Goal: Obtain resource: Download file/media

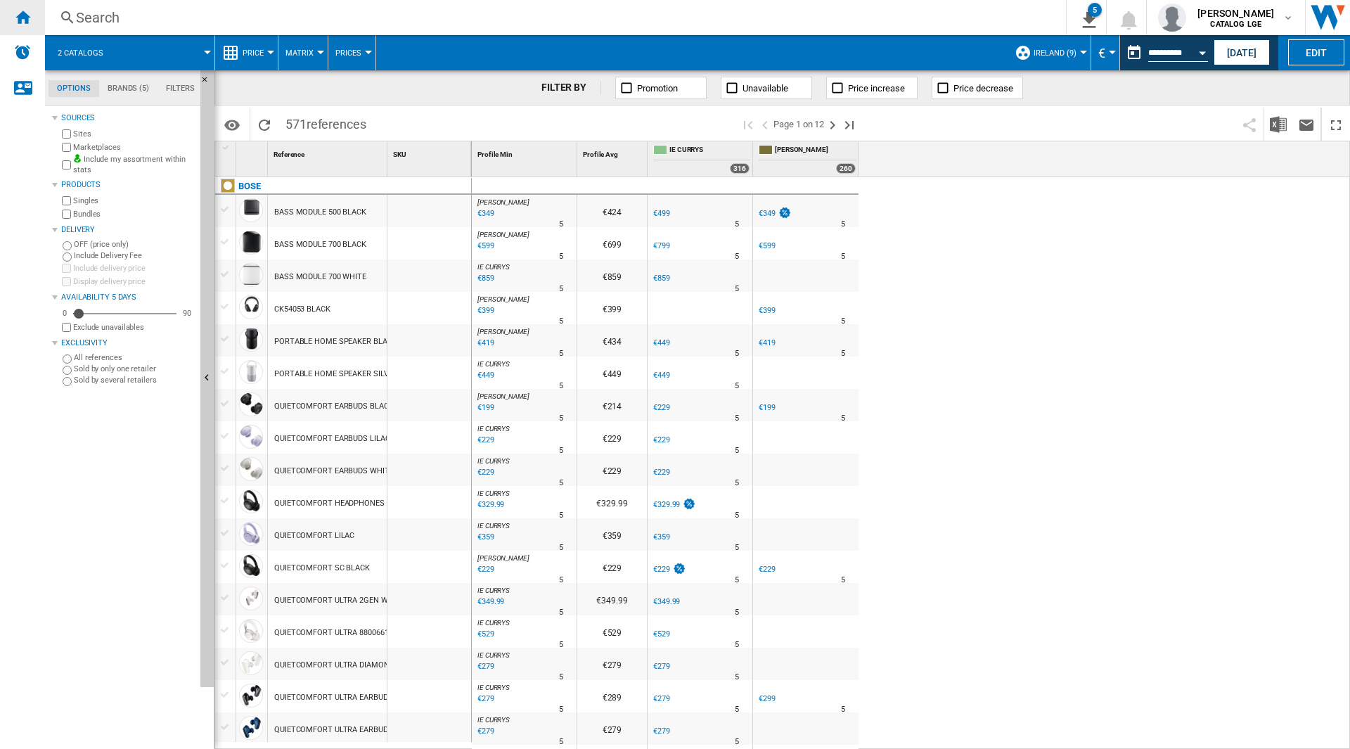
click at [34, 15] on div "Home" at bounding box center [22, 17] width 45 height 35
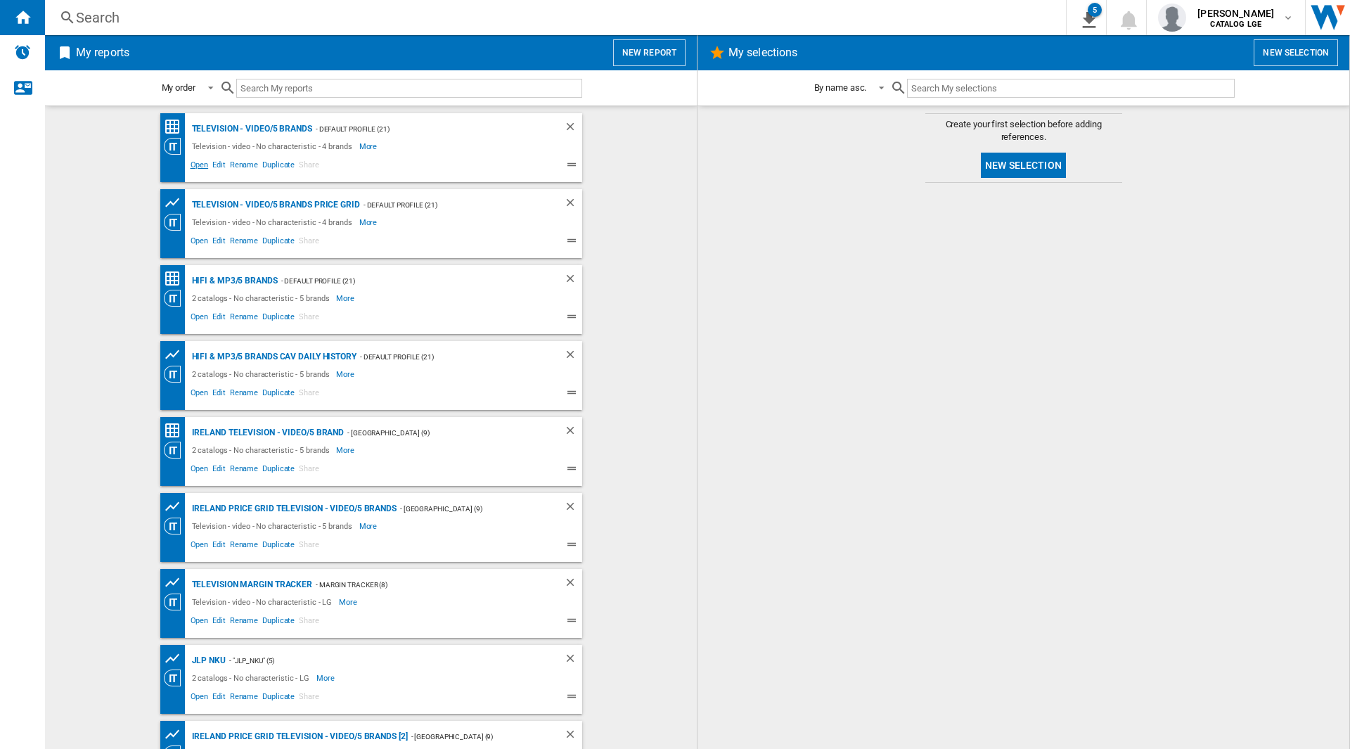
click at [198, 162] on span "Open" at bounding box center [199, 166] width 22 height 17
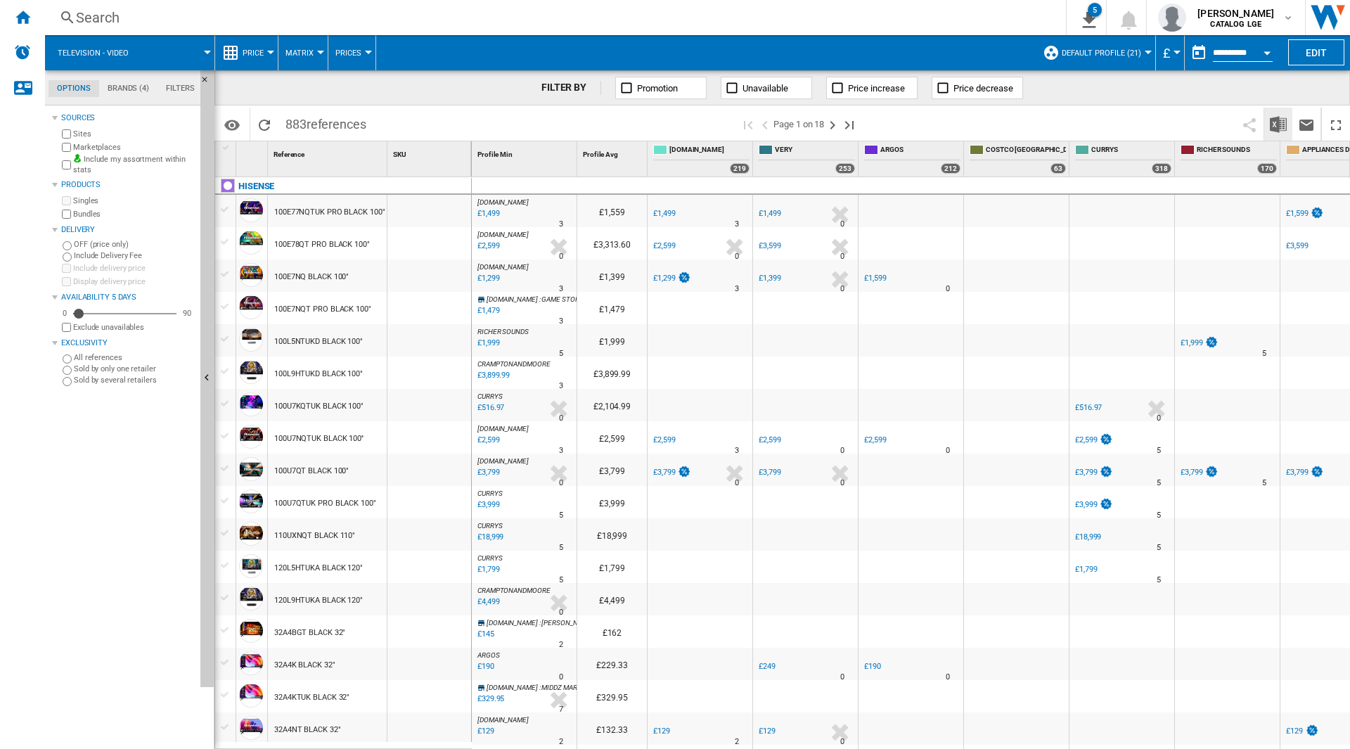
click at [1268, 125] on button "Download in Excel" at bounding box center [1278, 124] width 28 height 33
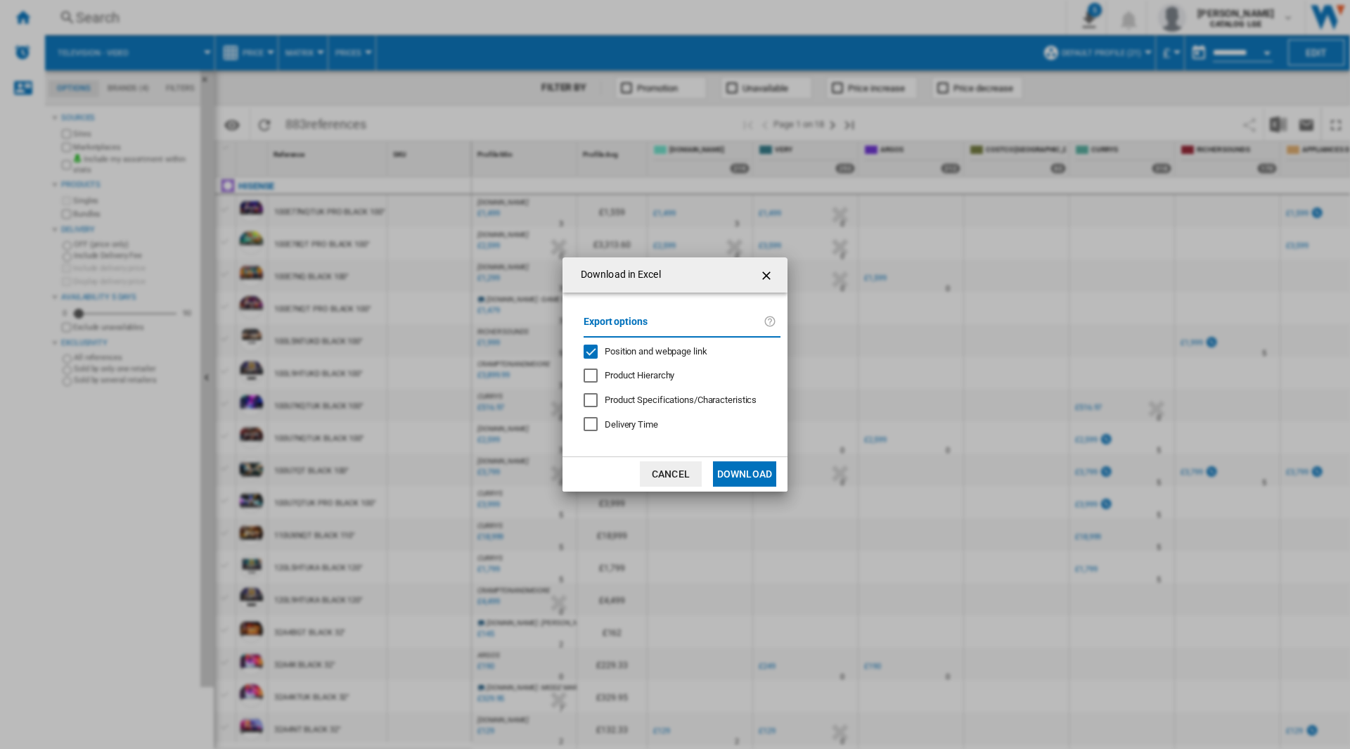
click at [640, 356] on span "Position and webpage link" at bounding box center [656, 351] width 103 height 11
click at [745, 486] on button "Download" at bounding box center [744, 473] width 63 height 25
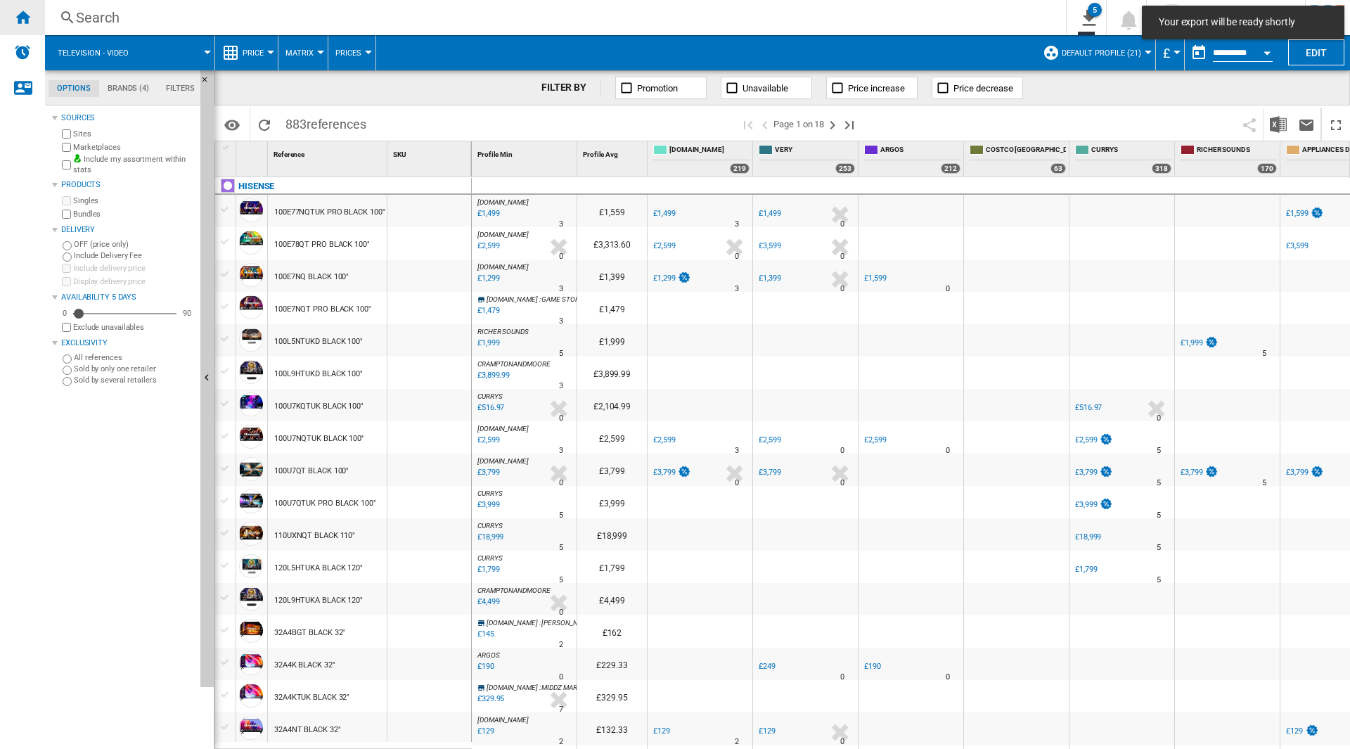
click at [25, 12] on ng-md-icon "Home" at bounding box center [22, 16] width 17 height 17
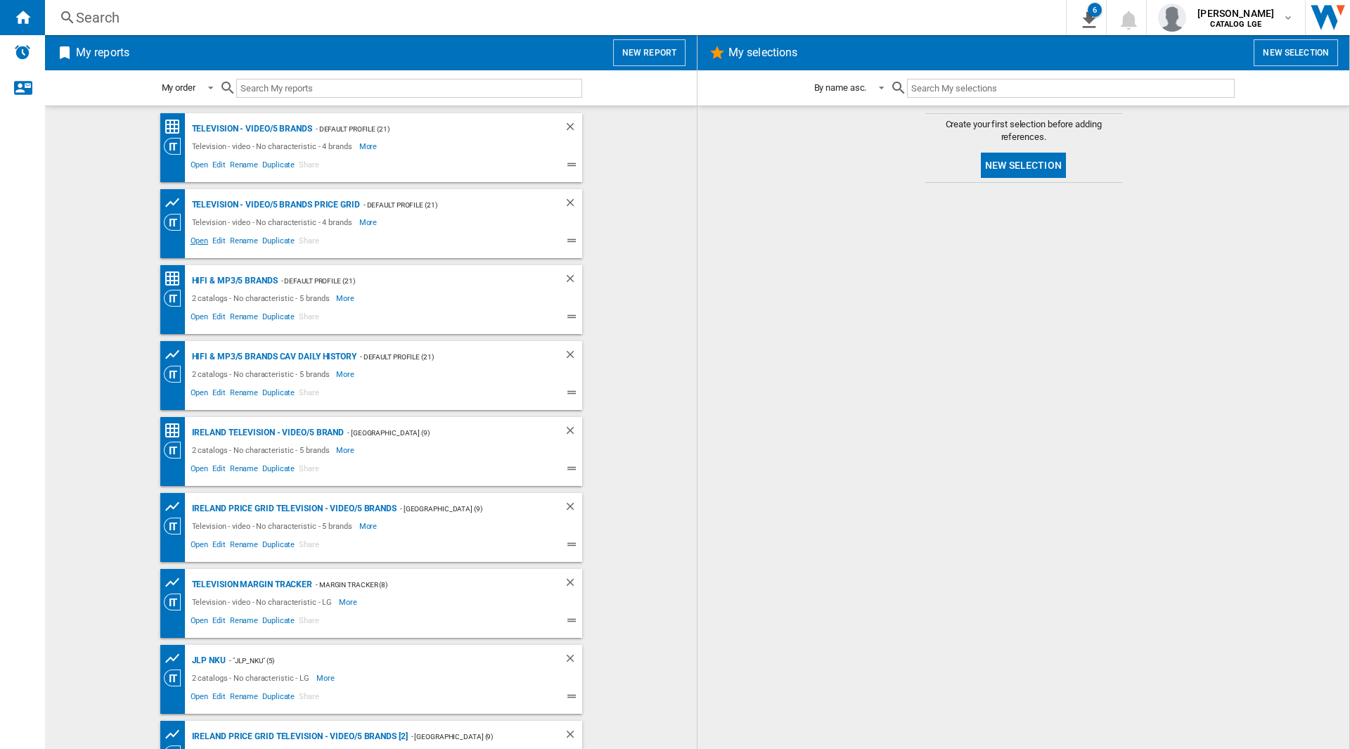
click at [188, 243] on span "Open" at bounding box center [199, 242] width 22 height 17
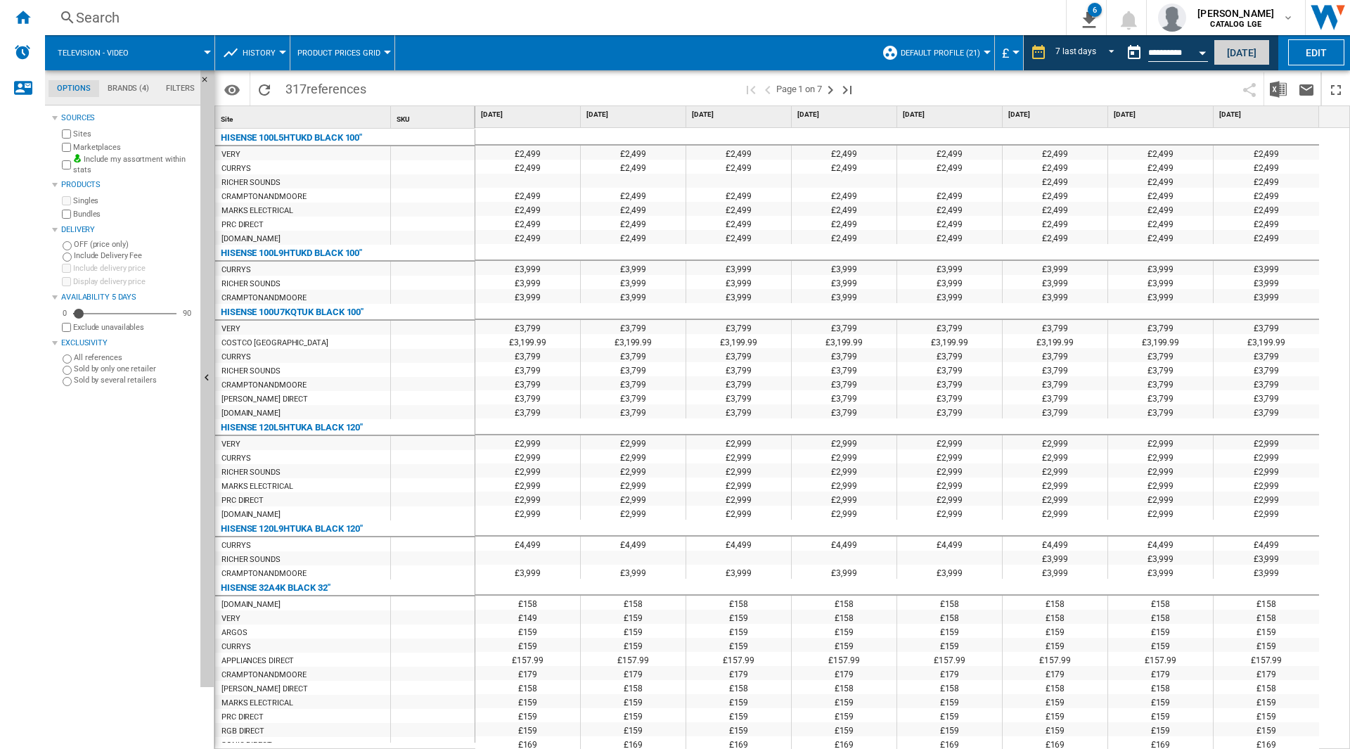
click at [1247, 53] on button "[DATE]" at bounding box center [1241, 52] width 56 height 26
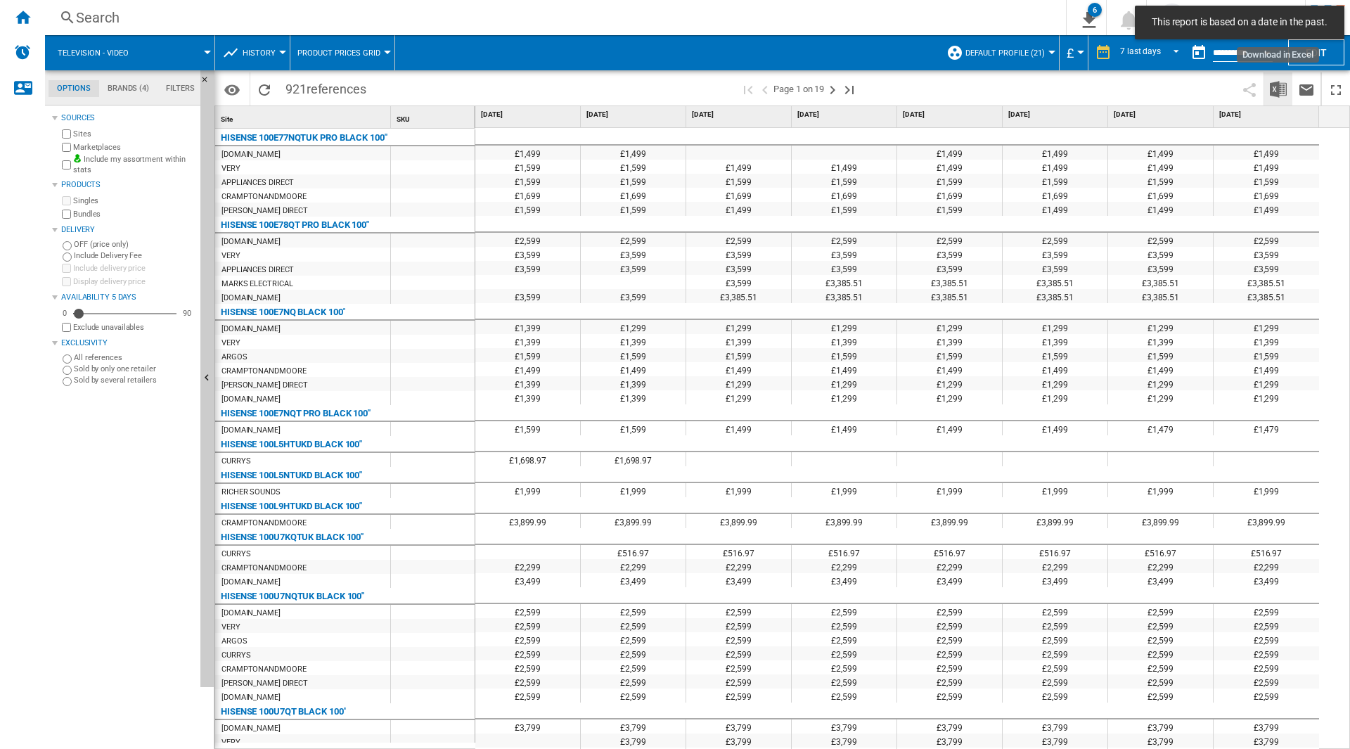
click at [1271, 89] on img "Download in Excel" at bounding box center [1278, 89] width 17 height 17
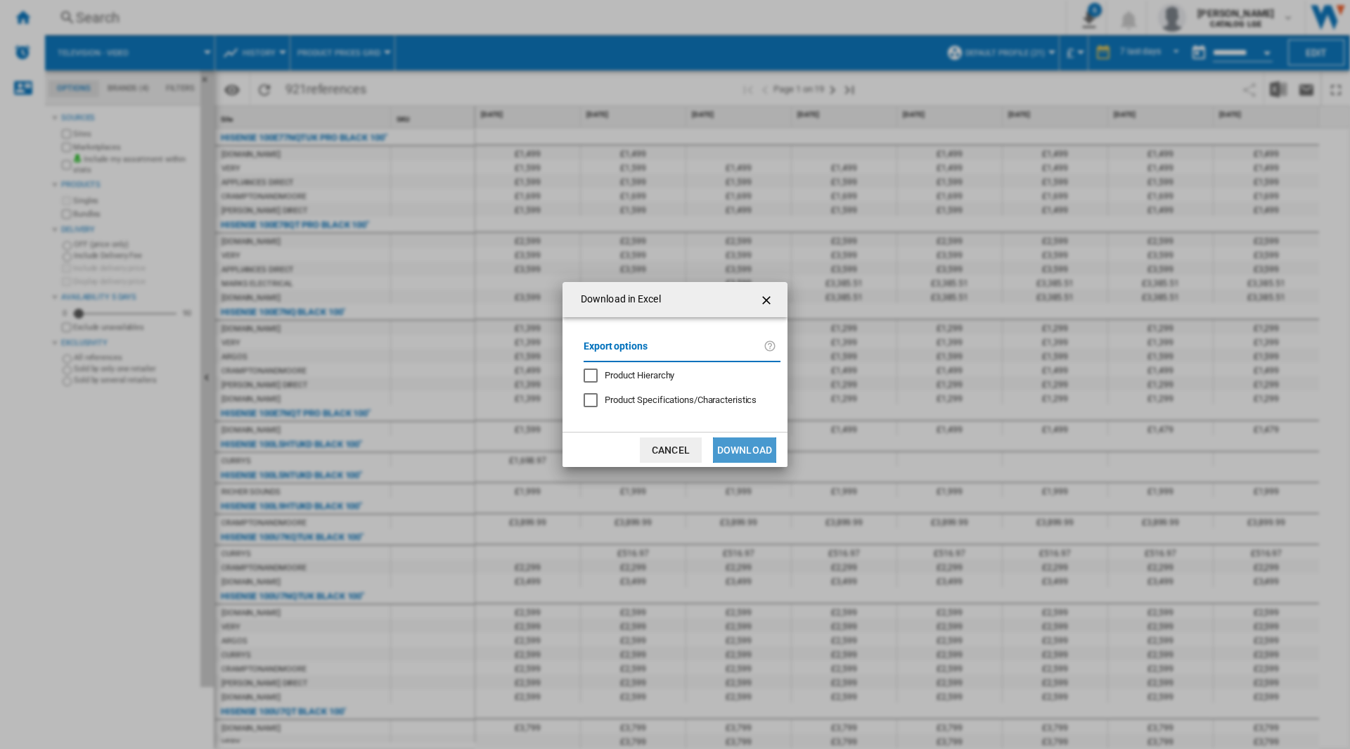
click at [747, 454] on button "Download" at bounding box center [744, 449] width 63 height 25
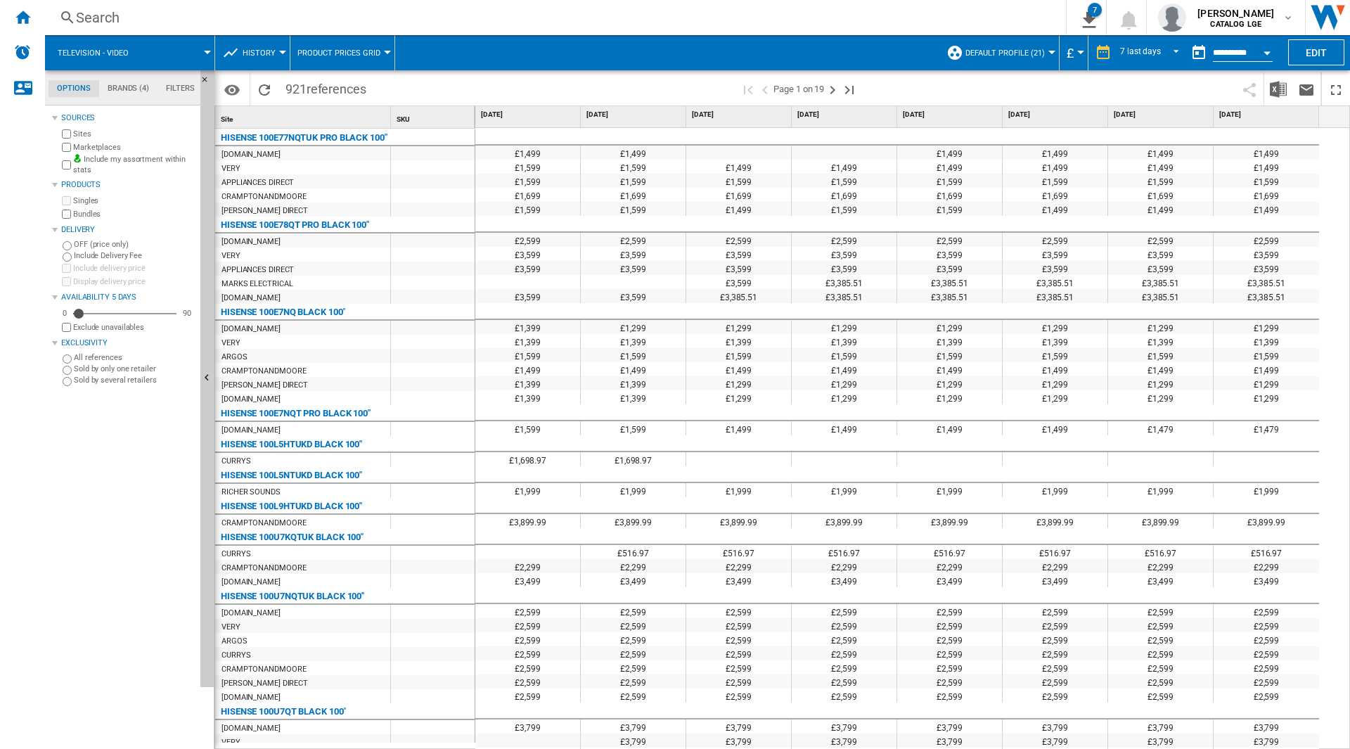
click at [434, 75] on span at bounding box center [556, 88] width 367 height 33
click at [23, 18] on ng-md-icon "Home" at bounding box center [22, 16] width 17 height 17
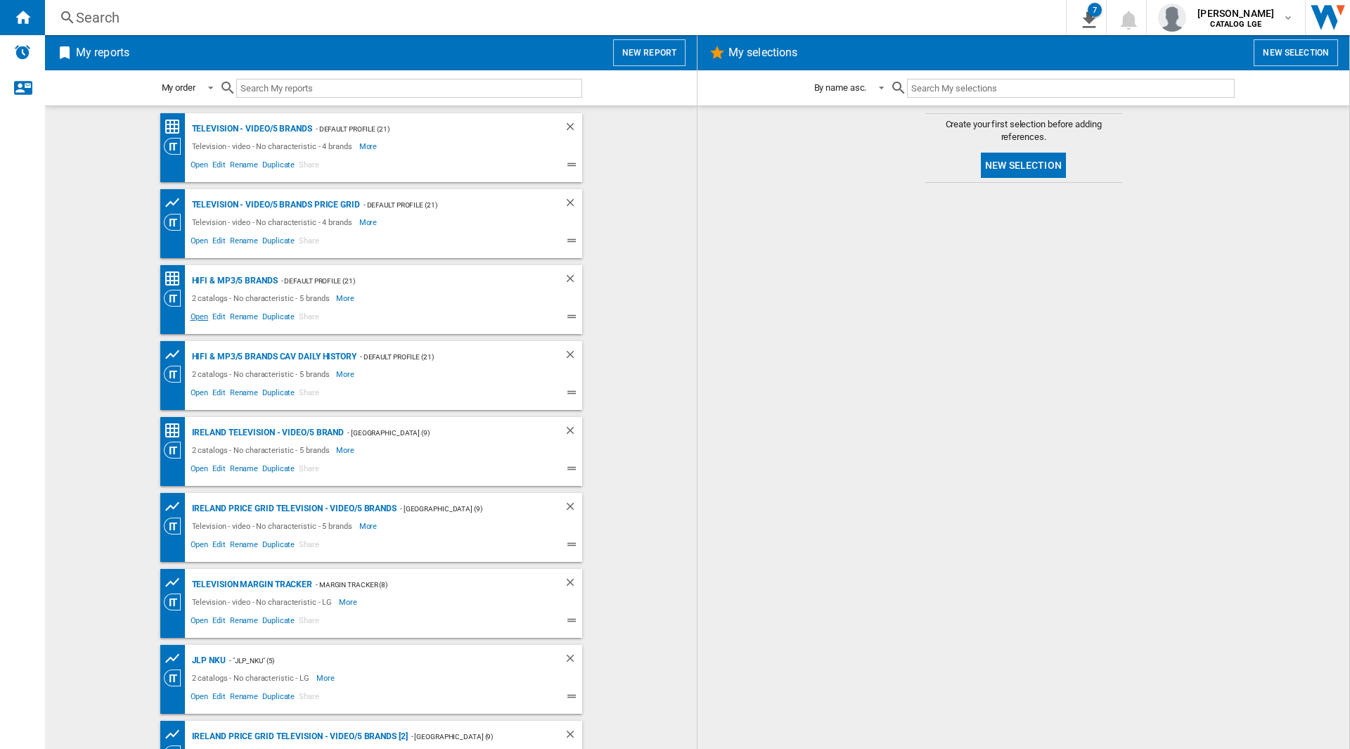
click at [189, 321] on span "Open" at bounding box center [199, 318] width 22 height 17
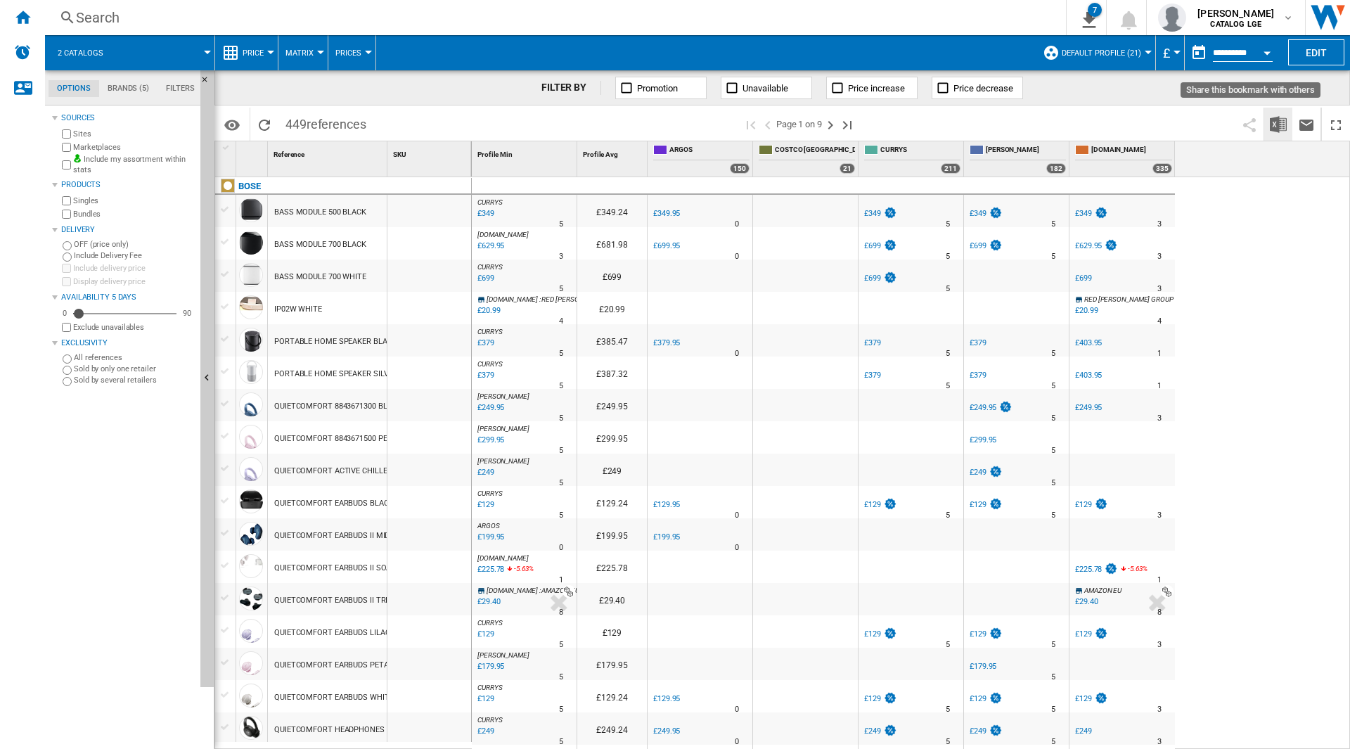
click at [1275, 123] on img "Download in Excel" at bounding box center [1278, 124] width 17 height 17
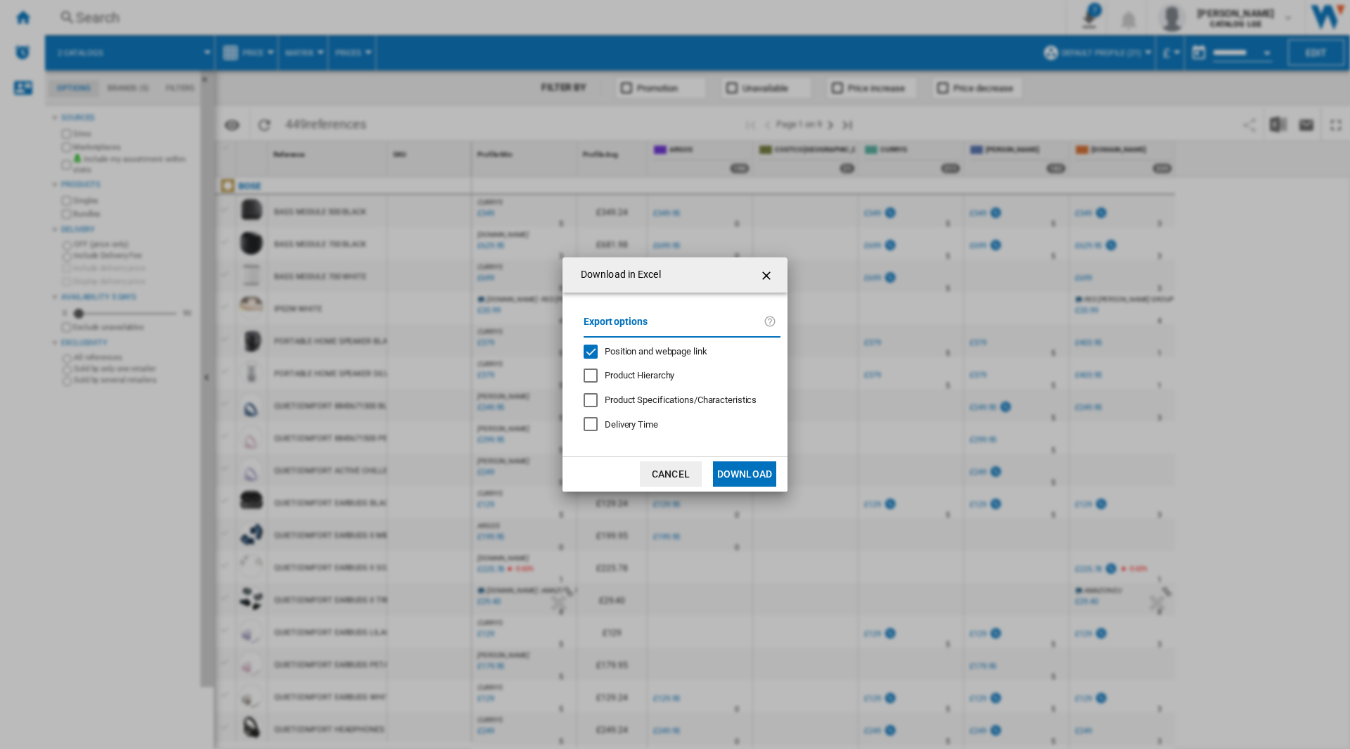
click at [685, 347] on span "Position and webpage link" at bounding box center [656, 351] width 103 height 11
click at [749, 479] on button "Download" at bounding box center [744, 473] width 63 height 25
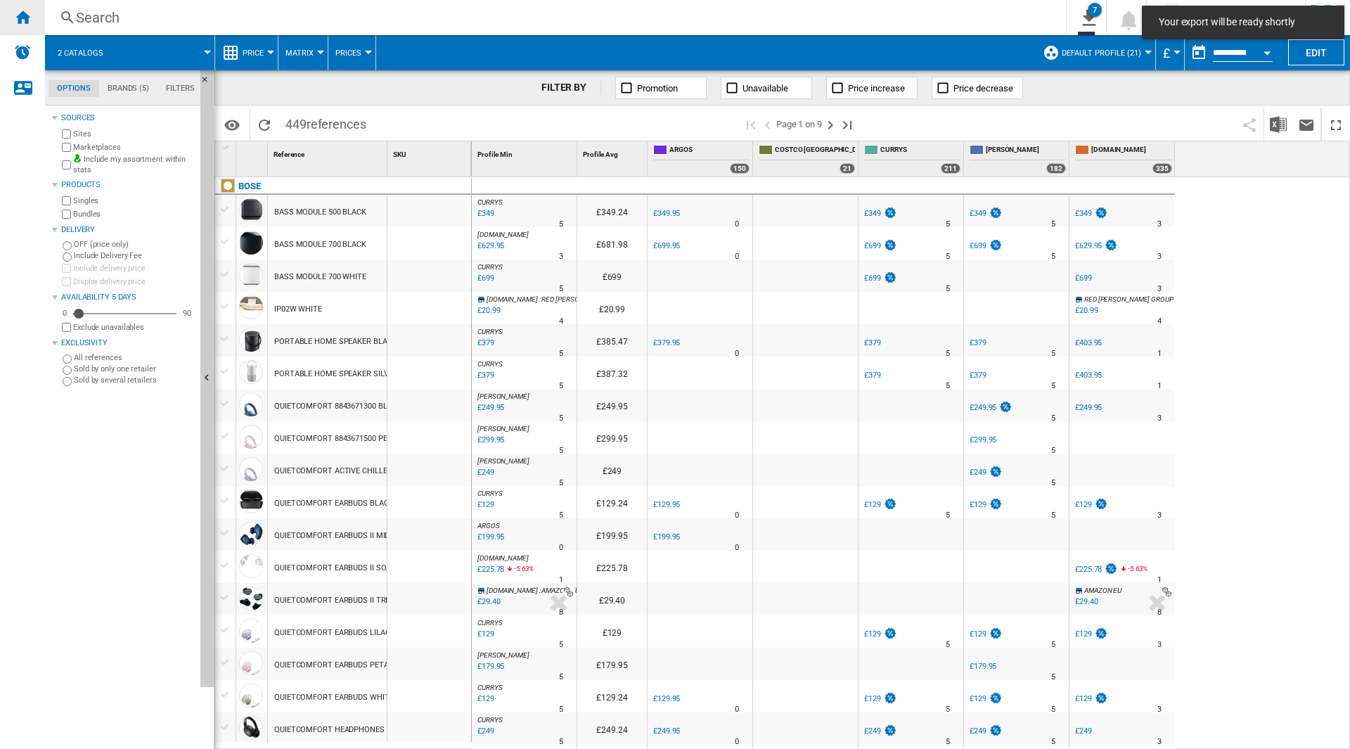
click at [27, 21] on ng-md-icon "Home" at bounding box center [22, 16] width 17 height 17
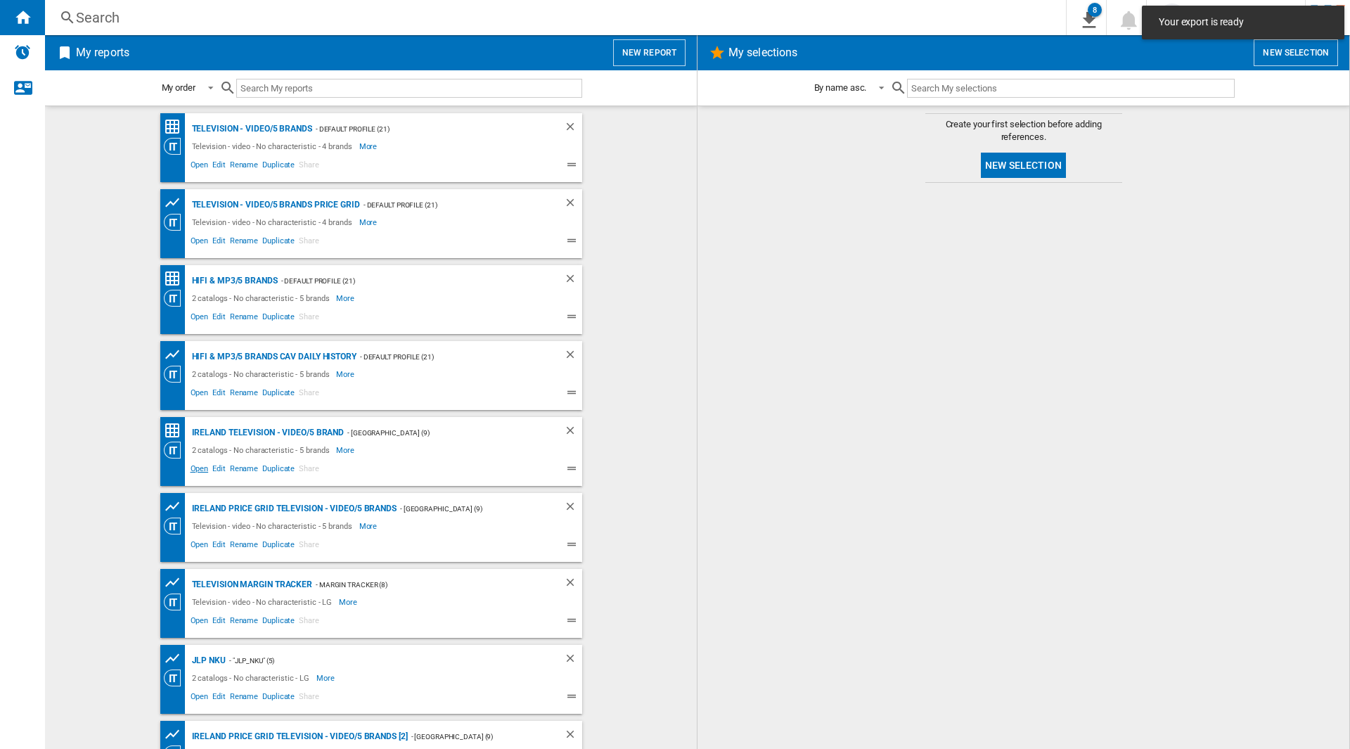
click at [192, 472] on span "Open" at bounding box center [199, 470] width 22 height 17
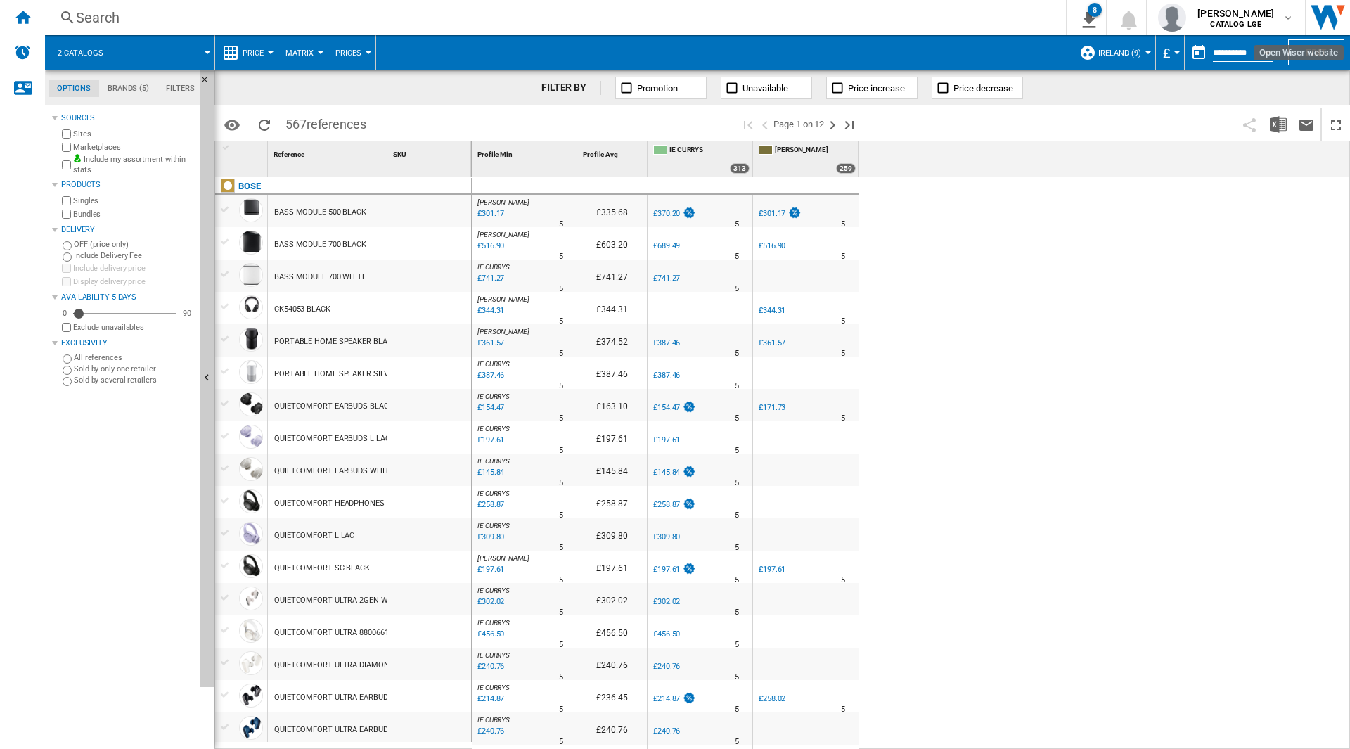
click at [1210, 86] on div "FILTER BY Promotion Unavailable Price increase Price decrease" at bounding box center [781, 87] width 1135 height 35
click at [1163, 46] on span "£" at bounding box center [1166, 53] width 7 height 15
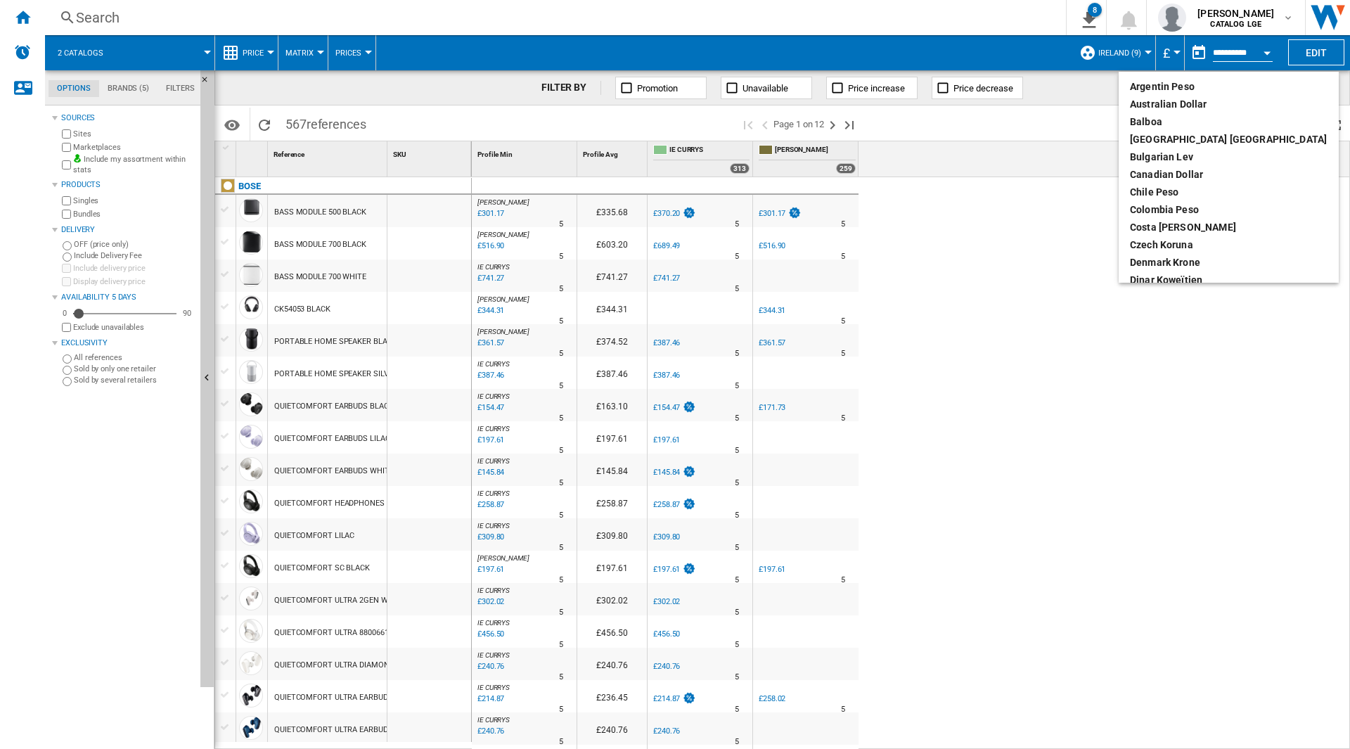
click at [1166, 51] on md-backdrop at bounding box center [675, 374] width 1350 height 749
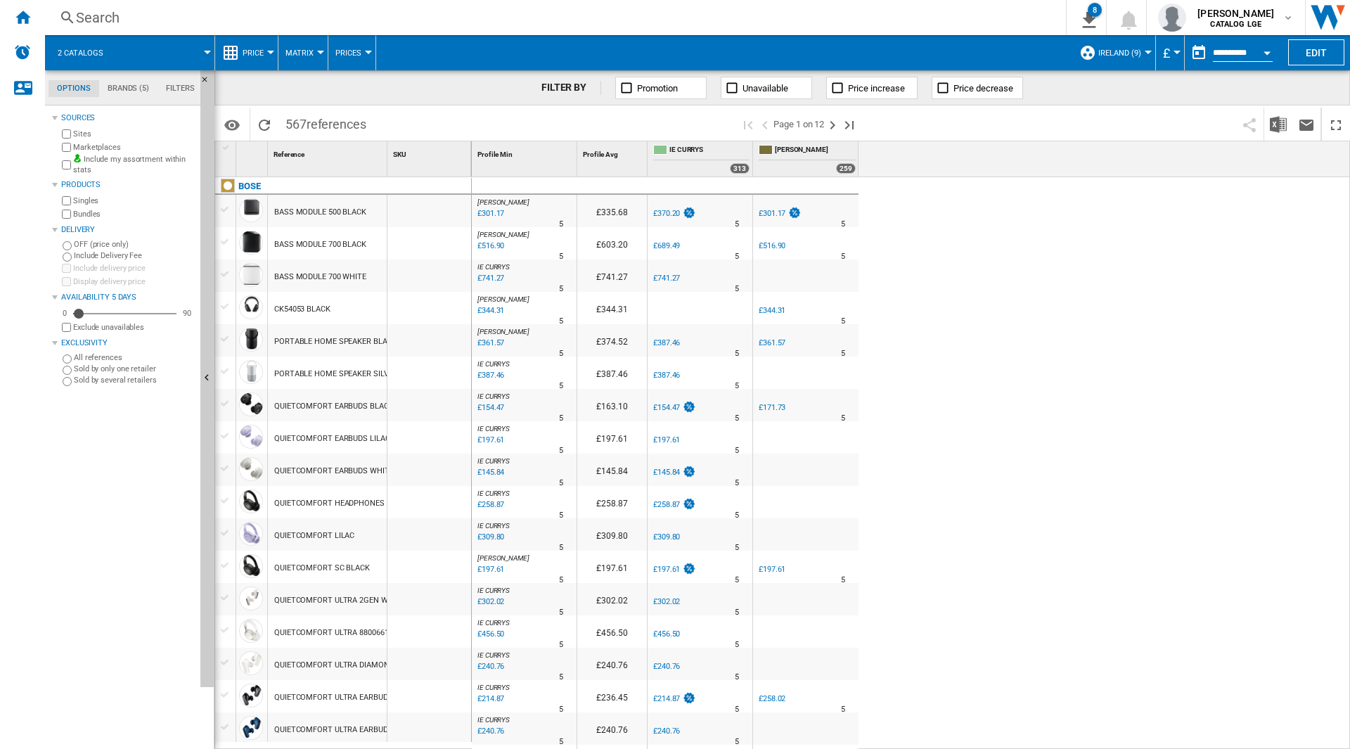
click at [1173, 51] on div "Currency" at bounding box center [1176, 53] width 7 height 4
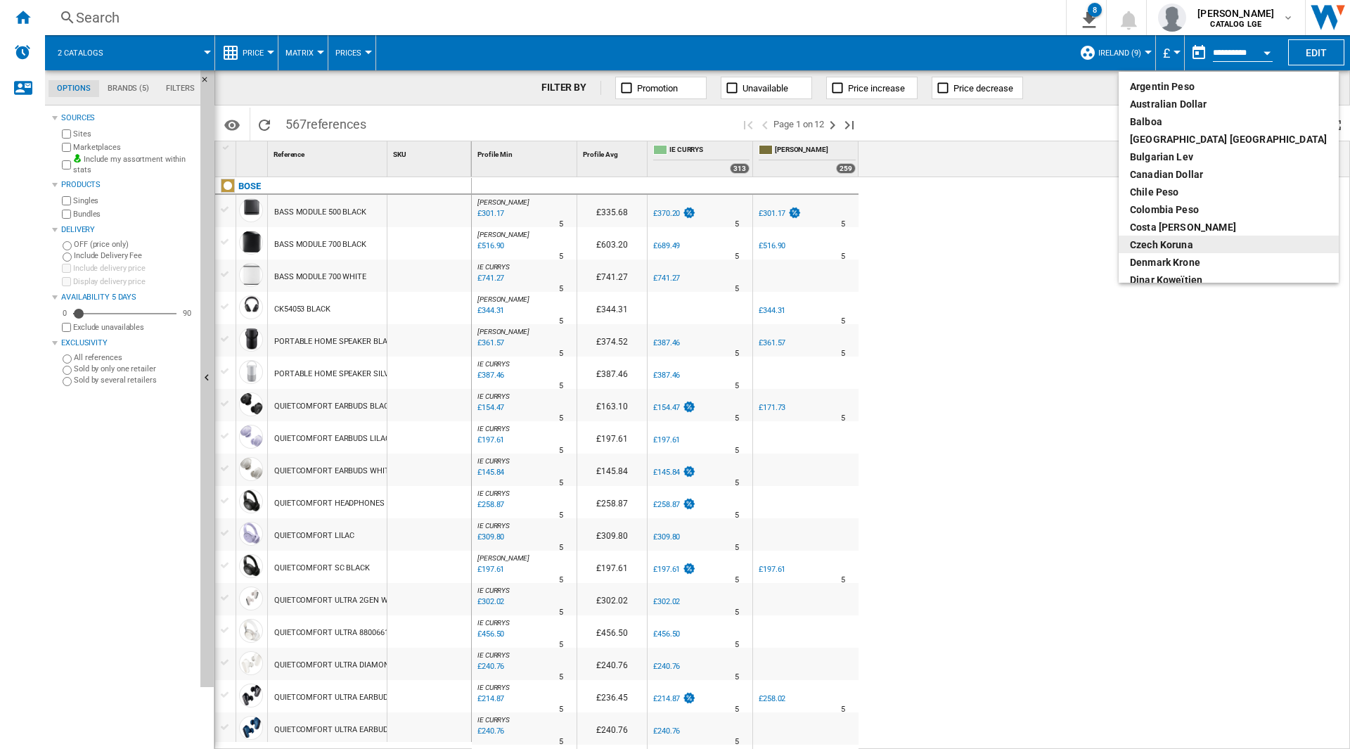
scroll to position [141, 0]
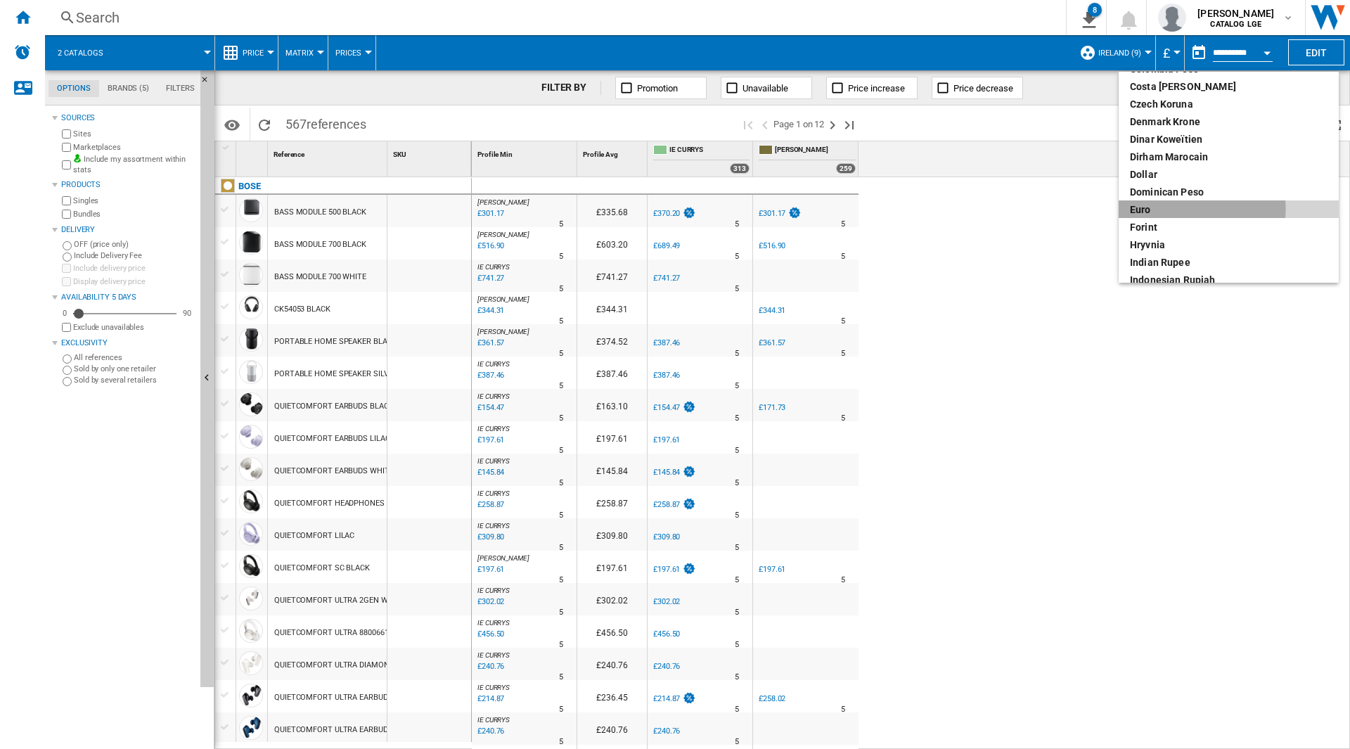
click at [1156, 209] on div "euro" at bounding box center [1229, 209] width 198 height 14
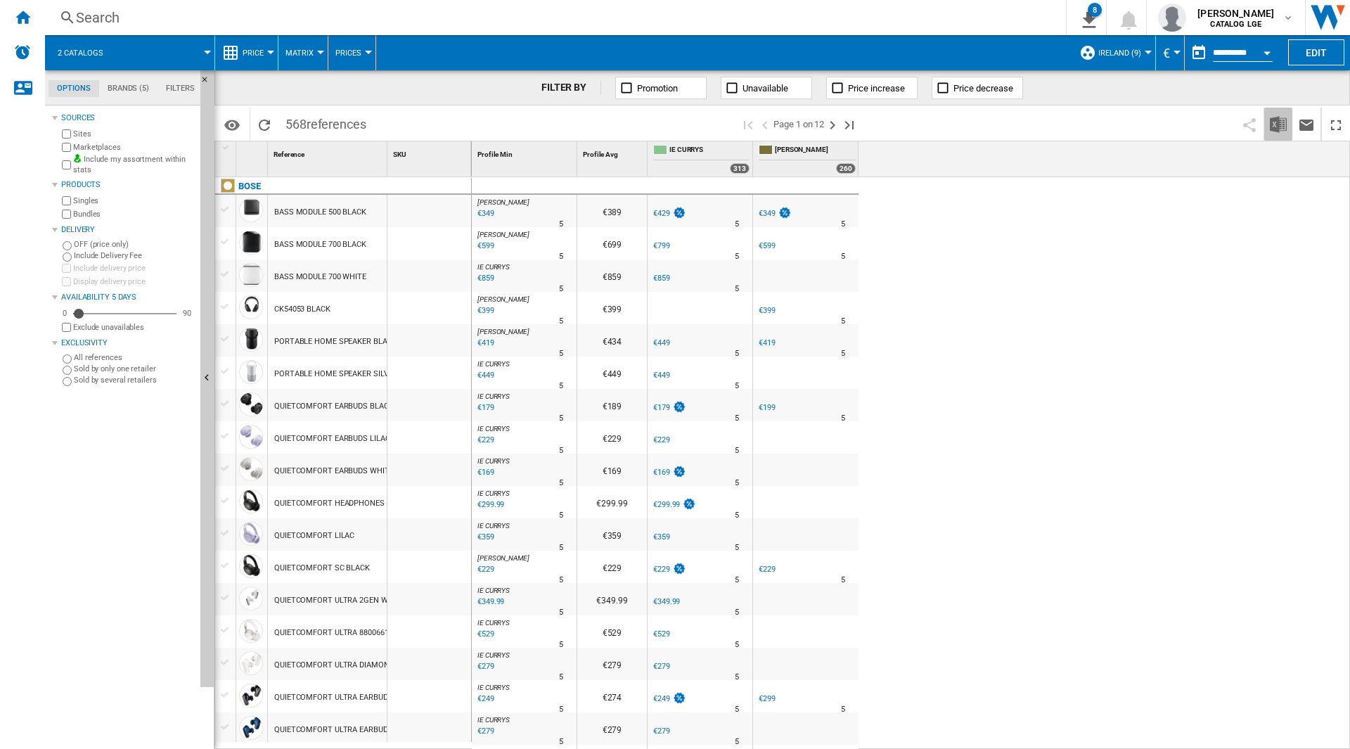
click at [1281, 129] on img "Download in Excel" at bounding box center [1278, 124] width 17 height 17
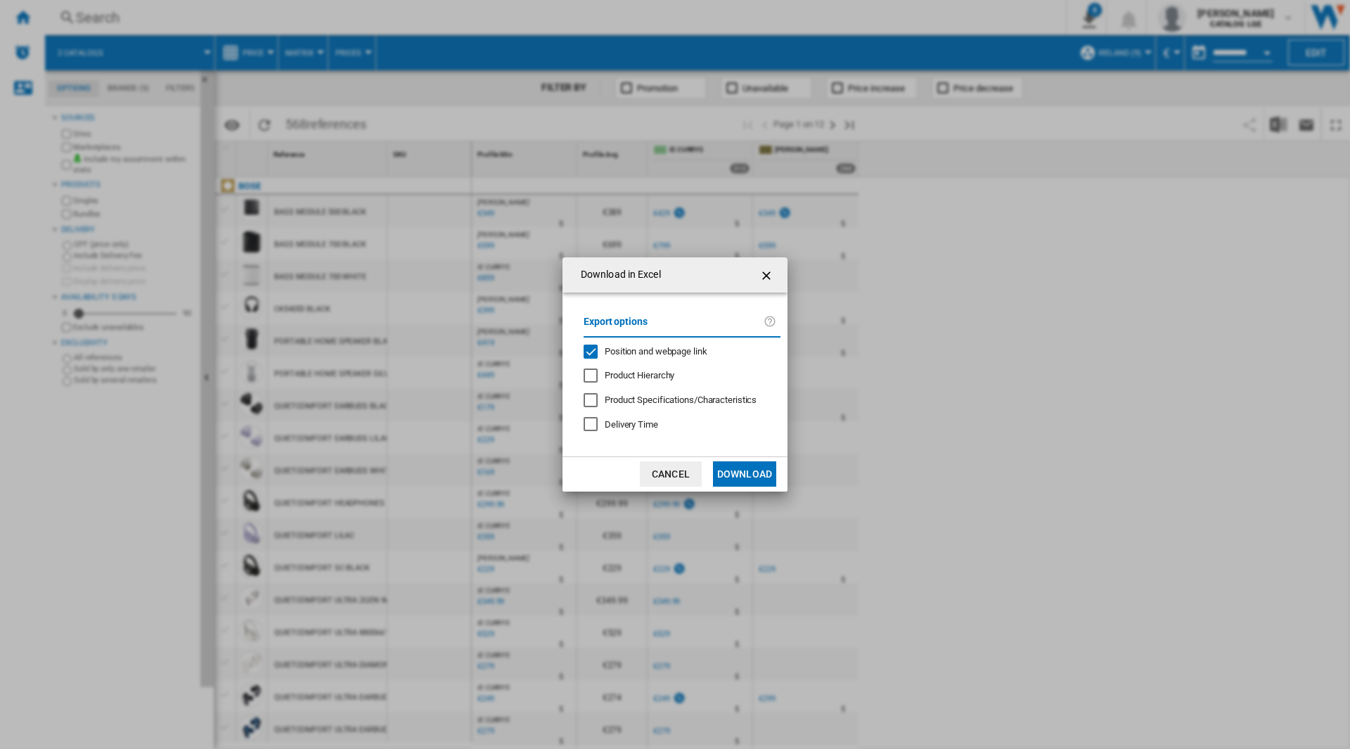
click at [677, 346] on span "Position and webpage link" at bounding box center [656, 351] width 103 height 11
click at [750, 474] on button "Download" at bounding box center [744, 473] width 63 height 25
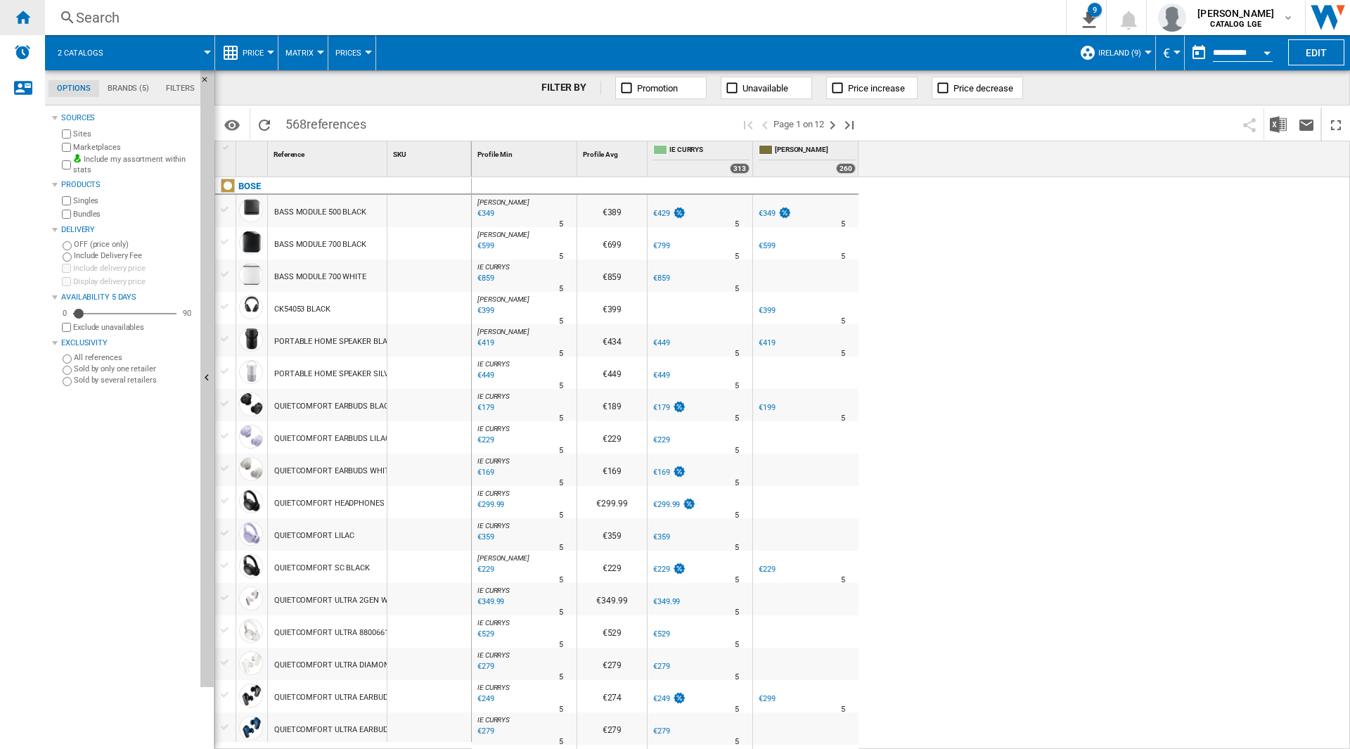
click at [24, 11] on ng-md-icon "Home" at bounding box center [22, 16] width 17 height 17
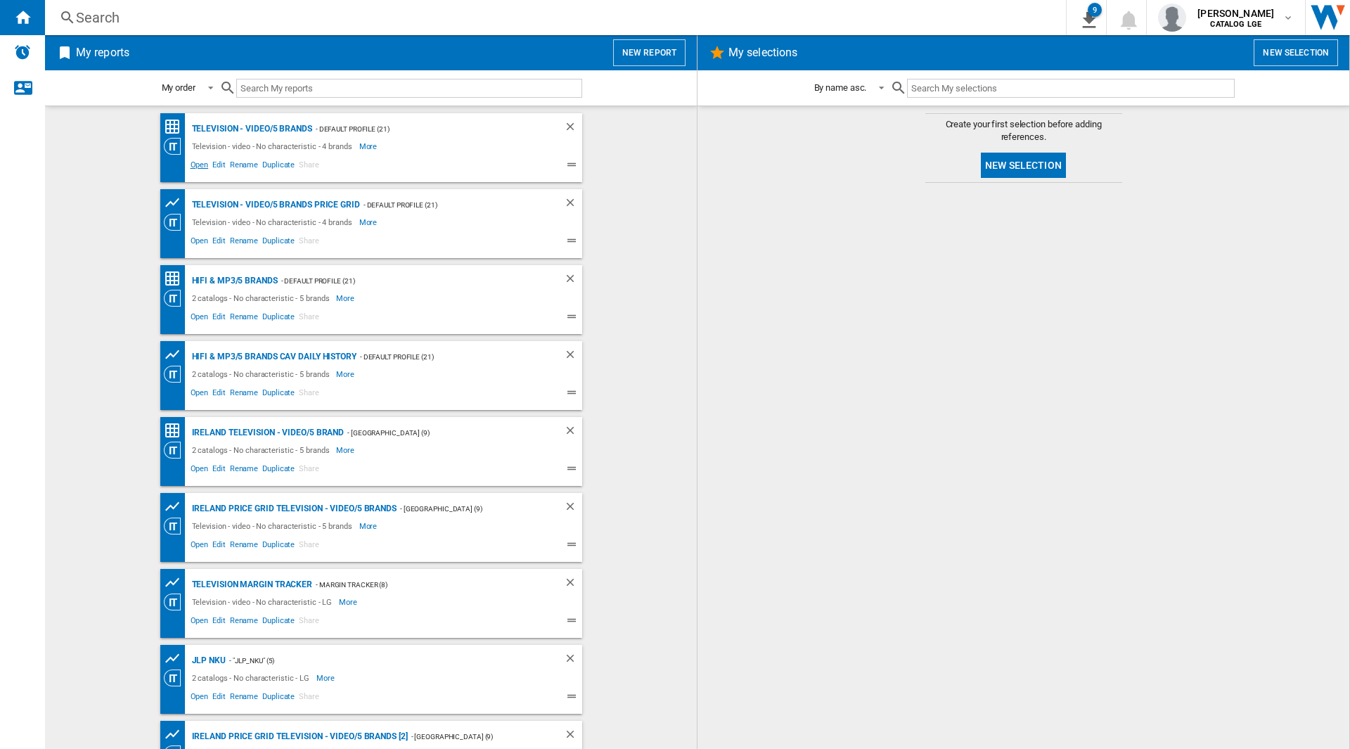
click at [189, 172] on span "Open" at bounding box center [199, 166] width 22 height 17
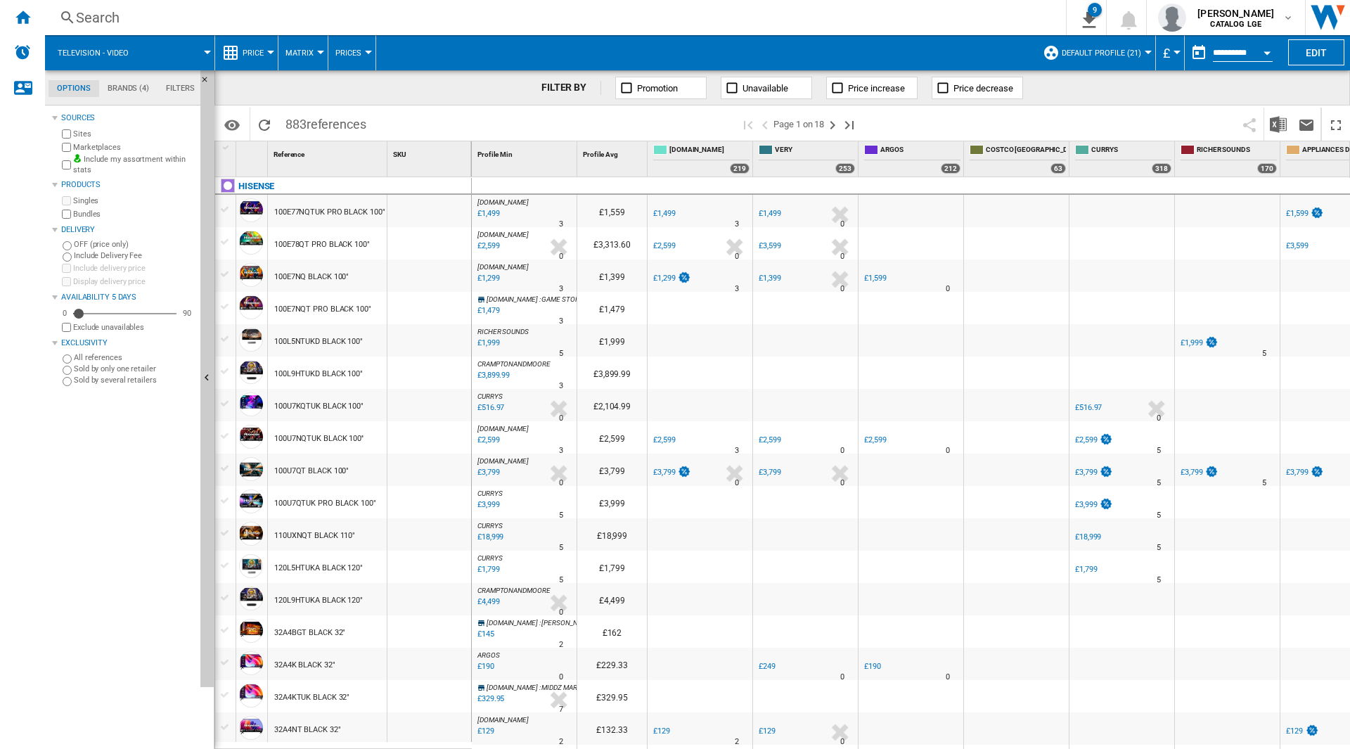
click at [1247, 50] on input "**********" at bounding box center [1243, 55] width 60 height 13
click at [1270, 55] on button "Open calendar" at bounding box center [1266, 50] width 25 height 25
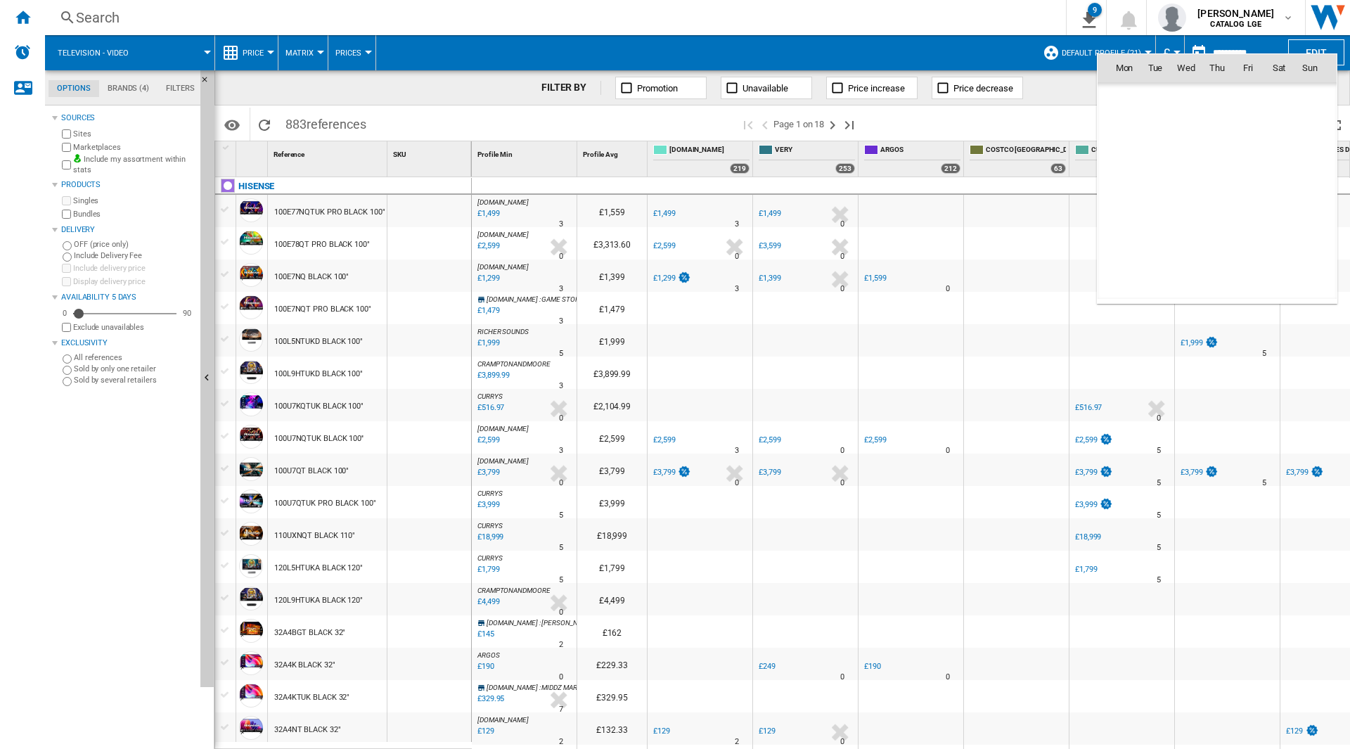
scroll to position [6707, 0]
click at [1315, 194] on span "24" at bounding box center [1310, 191] width 28 height 28
type input "**********"
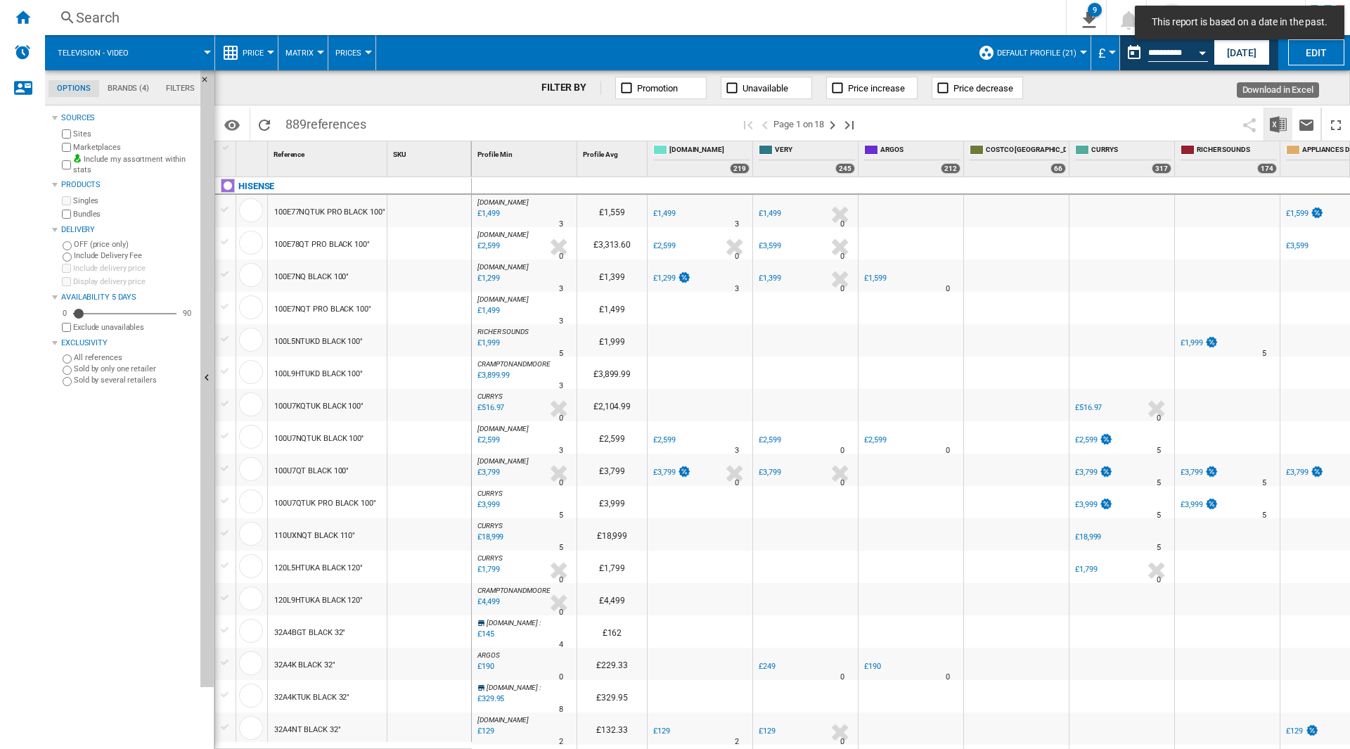
click at [1277, 127] on img "Download in Excel" at bounding box center [1278, 124] width 17 height 17
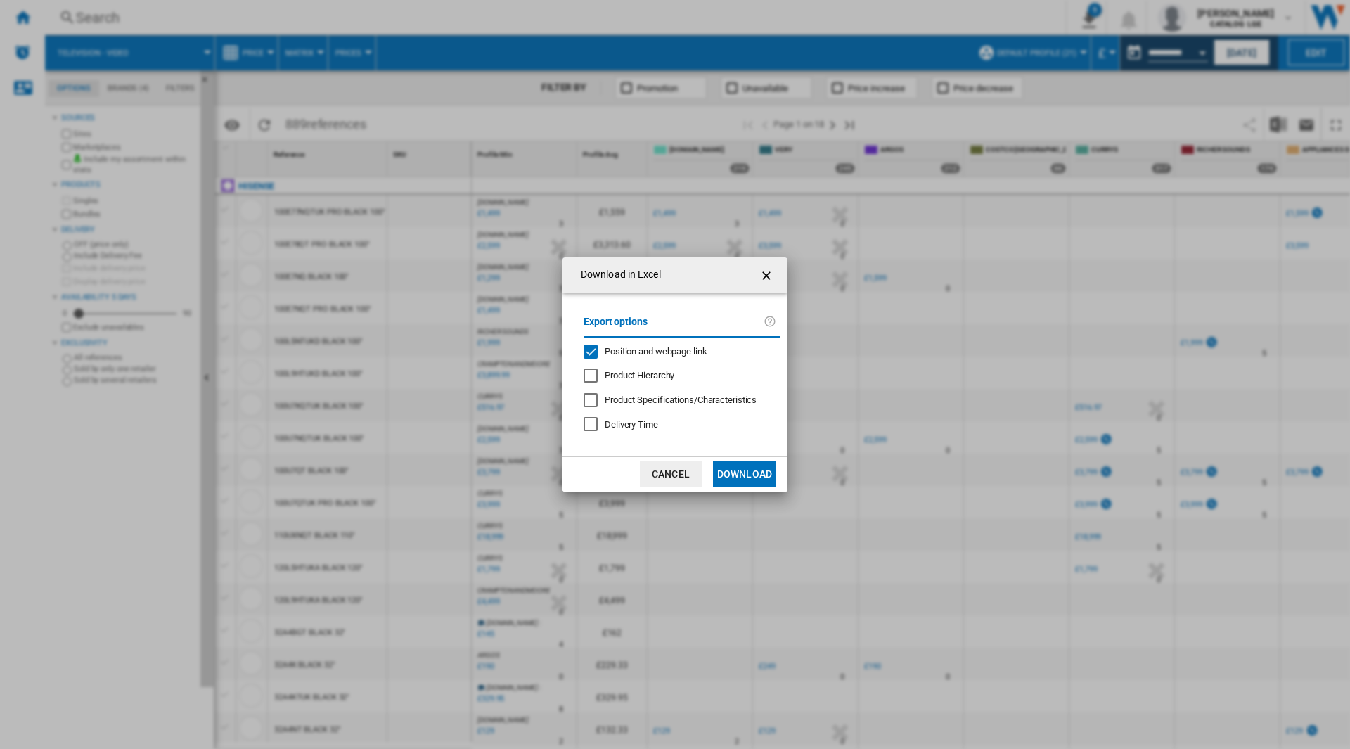
drag, startPoint x: 695, startPoint y: 349, endPoint x: 796, endPoint y: 472, distance: 159.9
click at [694, 349] on span "Position and webpage link" at bounding box center [656, 351] width 103 height 11
click at [762, 470] on button "Download" at bounding box center [744, 473] width 63 height 25
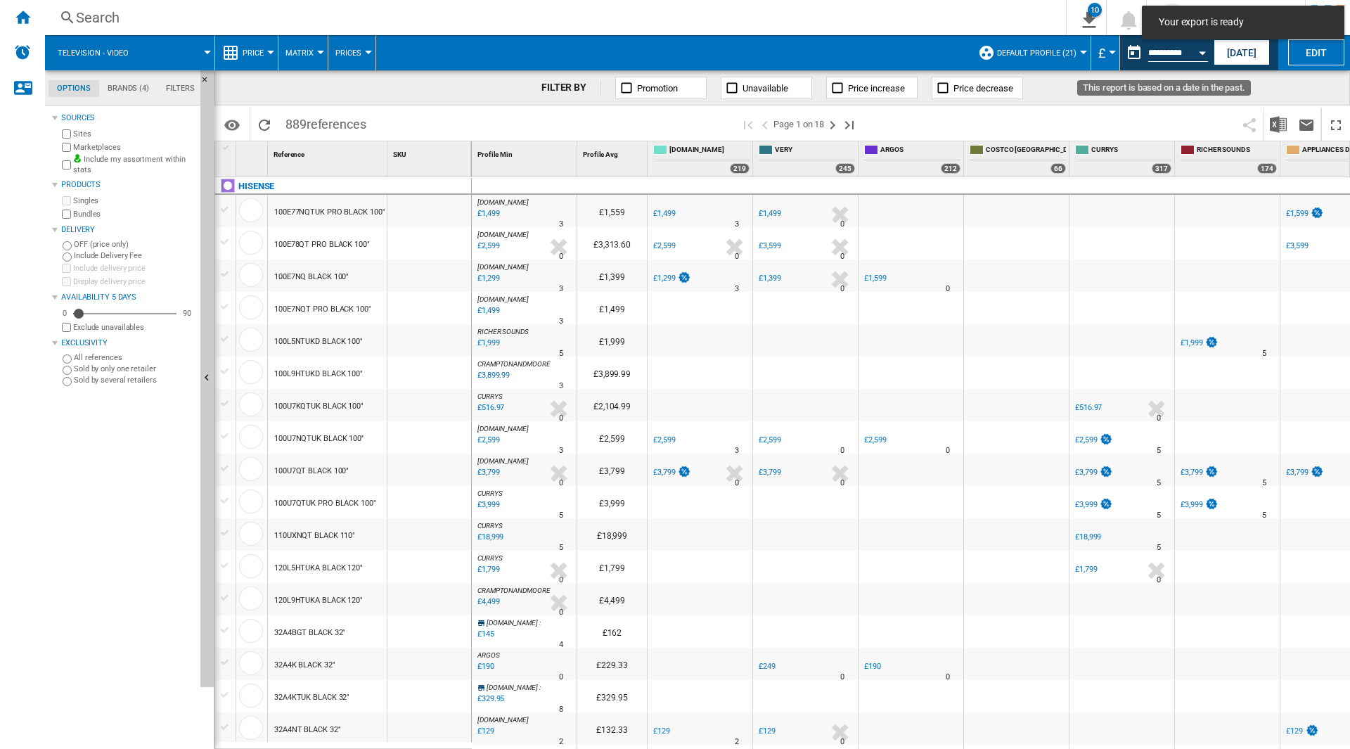
click at [1206, 51] on div "Open calendar" at bounding box center [1202, 53] width 7 height 4
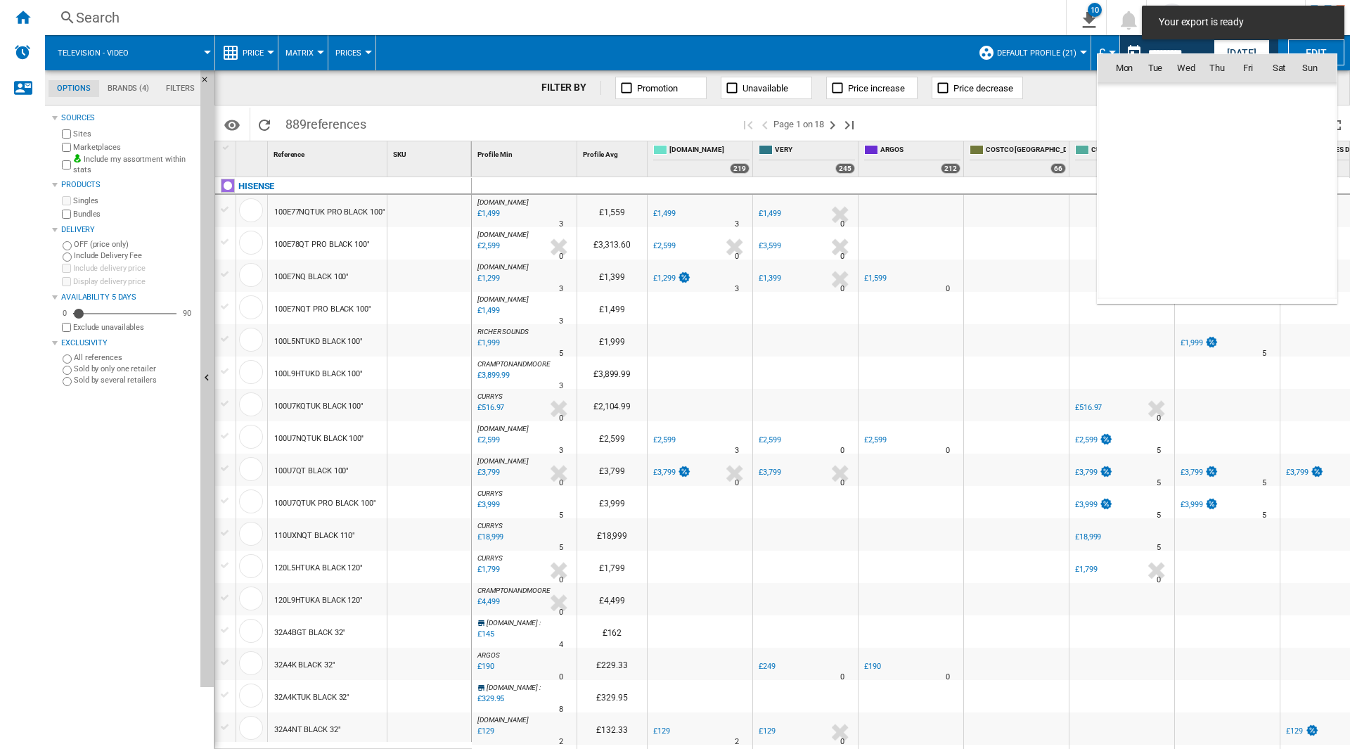
scroll to position [6707, 0]
click at [1279, 194] on span "23" at bounding box center [1279, 191] width 28 height 28
type input "**********"
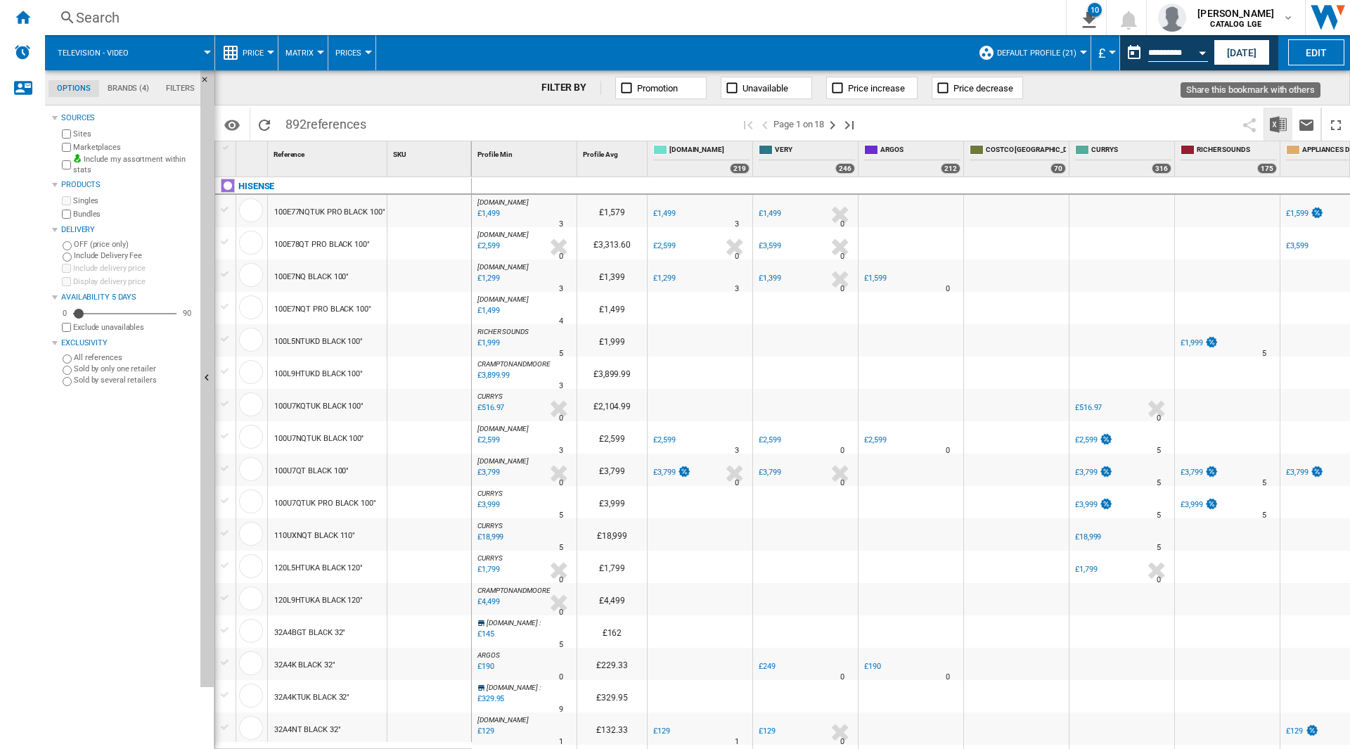
click at [1277, 130] on img "Download in Excel" at bounding box center [1278, 124] width 17 height 17
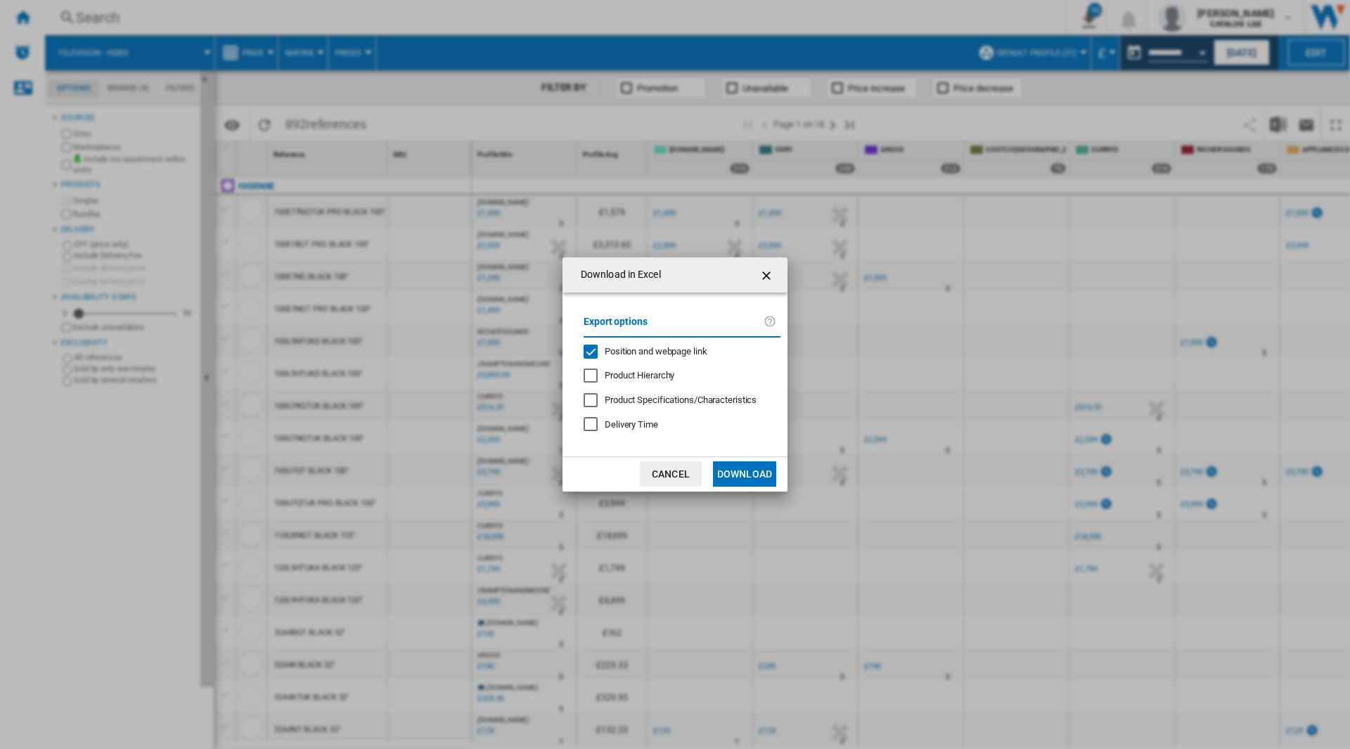
click at [691, 354] on span "Position and webpage link" at bounding box center [656, 351] width 103 height 11
click at [764, 473] on button "Download" at bounding box center [744, 473] width 63 height 25
